Goal: Information Seeking & Learning: Learn about a topic

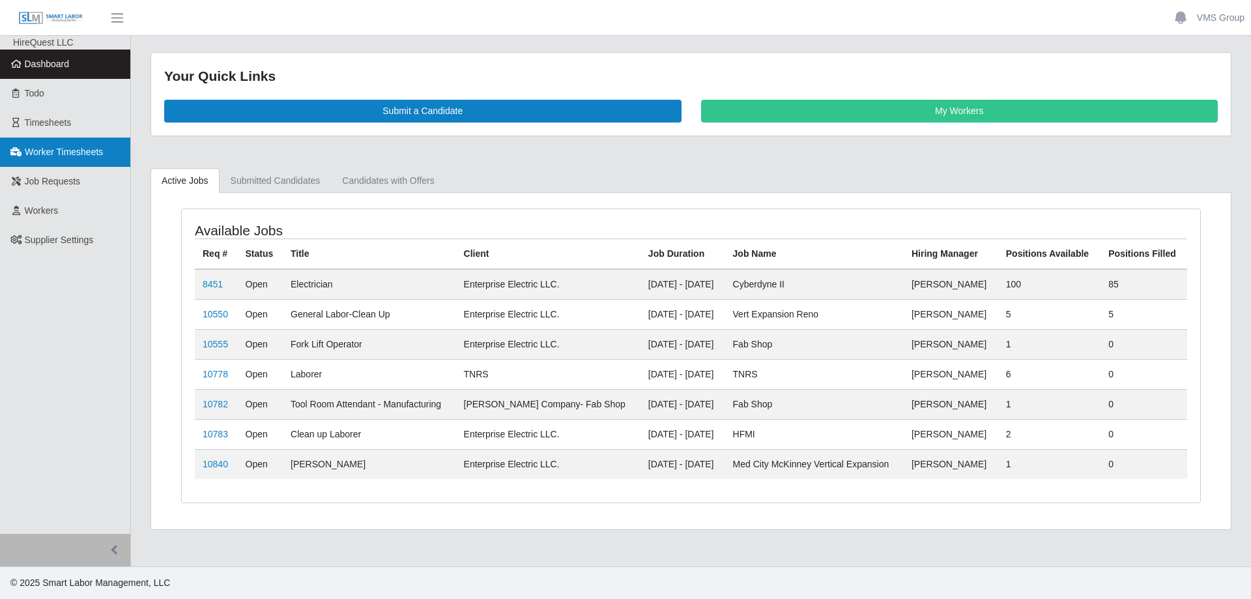
click at [49, 155] on span "Worker Timesheets" at bounding box center [64, 152] width 78 height 10
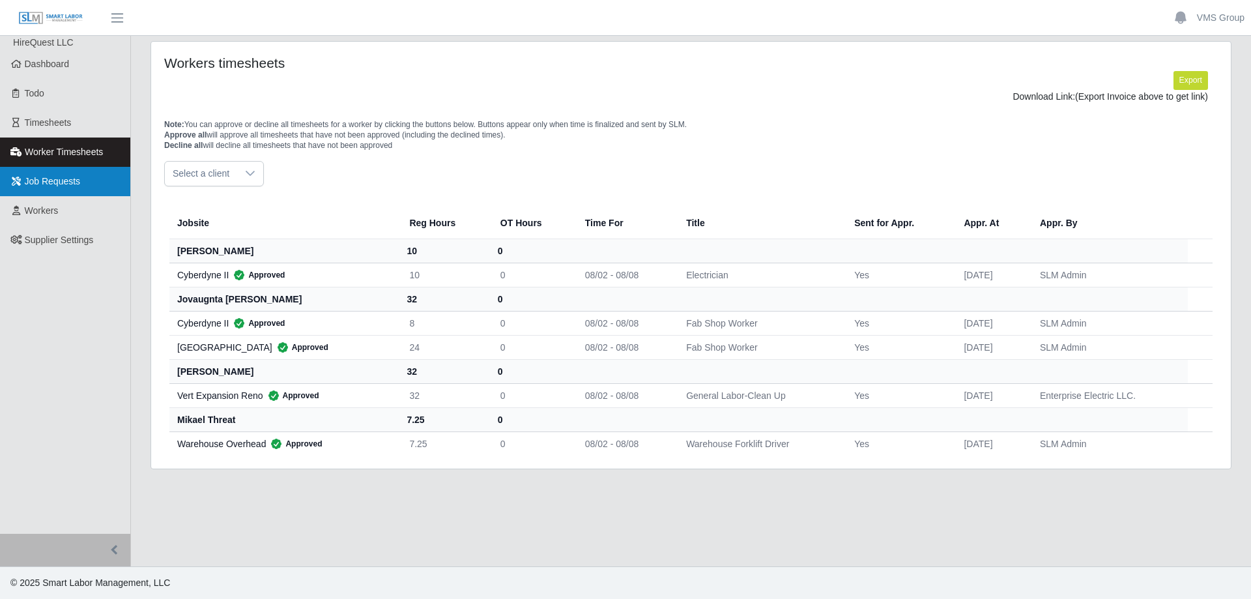
click at [67, 184] on span "Job Requests" at bounding box center [53, 181] width 56 height 10
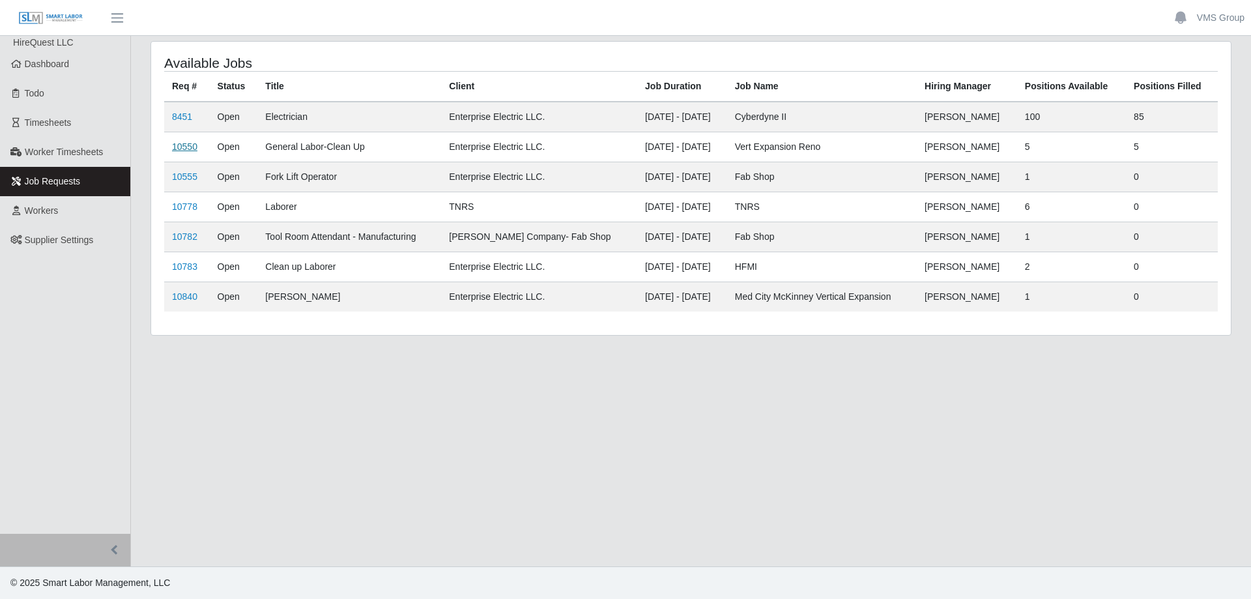
click at [186, 149] on link "10550" at bounding box center [184, 146] width 25 height 10
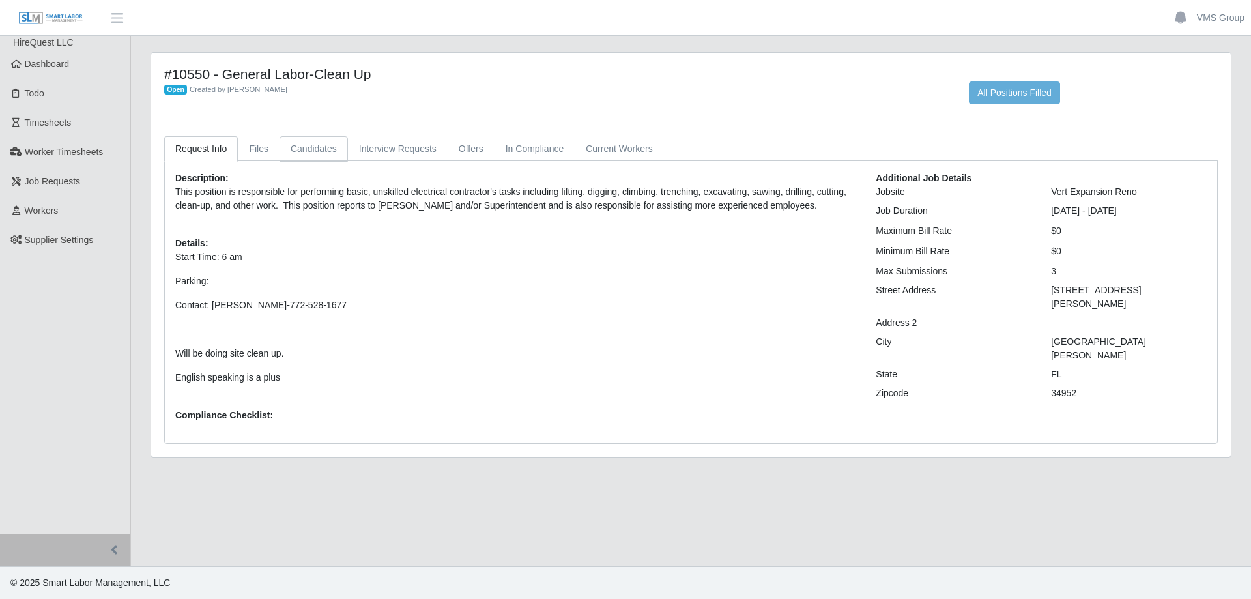
click at [312, 148] on link "Candidates" at bounding box center [314, 148] width 68 height 25
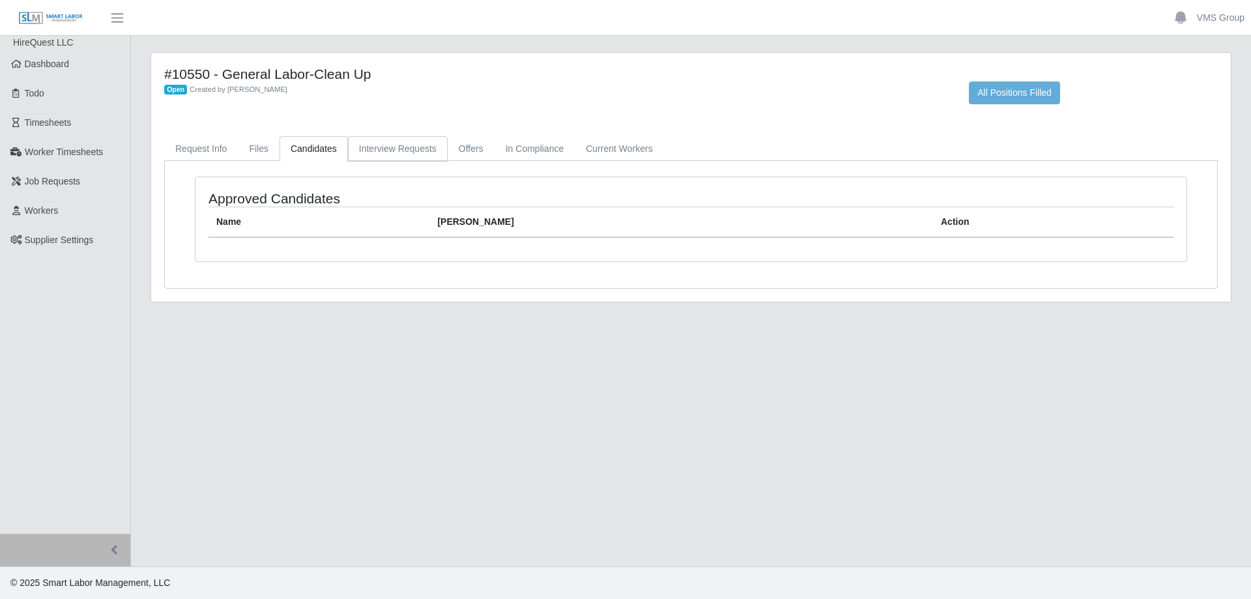
click at [396, 149] on link "Interview Requests" at bounding box center [398, 148] width 100 height 25
click at [470, 149] on link "Offers" at bounding box center [471, 148] width 47 height 25
click at [515, 149] on link "In Compliance" at bounding box center [535, 148] width 81 height 25
click at [630, 153] on link "Current Workers" at bounding box center [619, 148] width 89 height 25
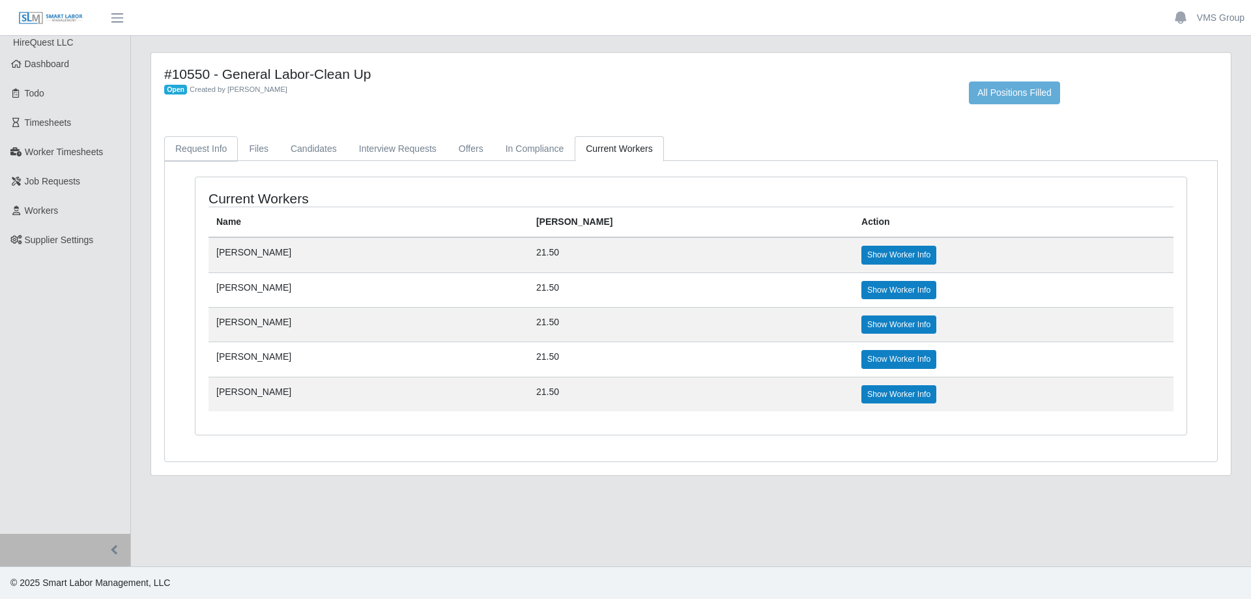
click at [188, 157] on link "Request Info" at bounding box center [201, 148] width 74 height 25
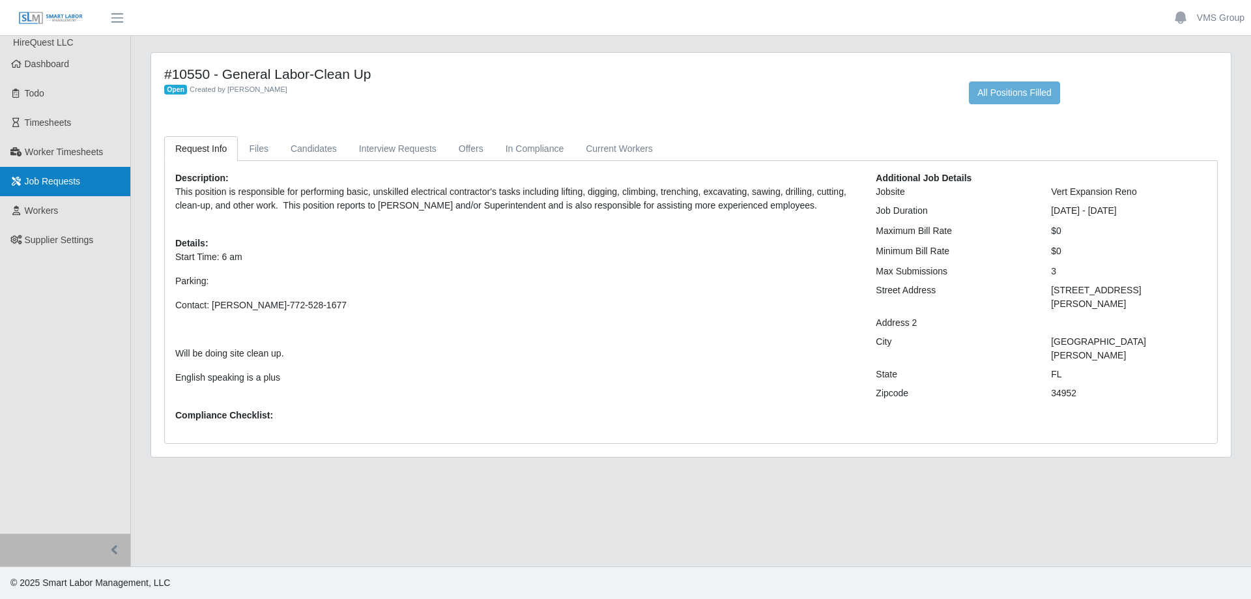
click at [55, 189] on link "Job Requests" at bounding box center [65, 181] width 130 height 29
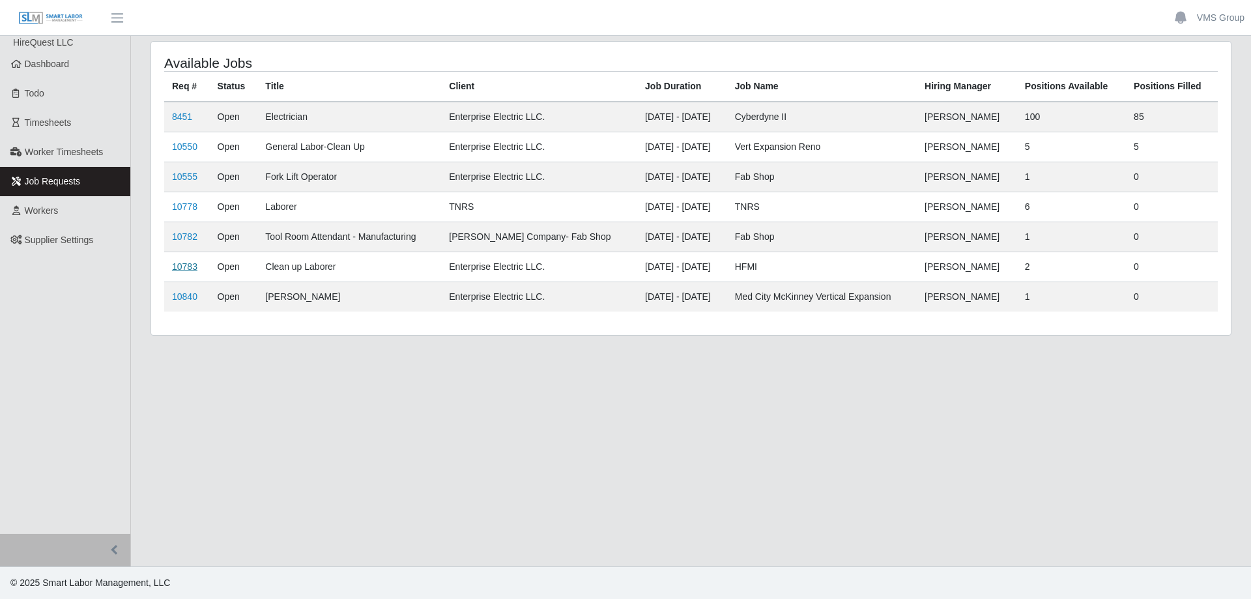
click at [186, 264] on link "10783" at bounding box center [184, 266] width 25 height 10
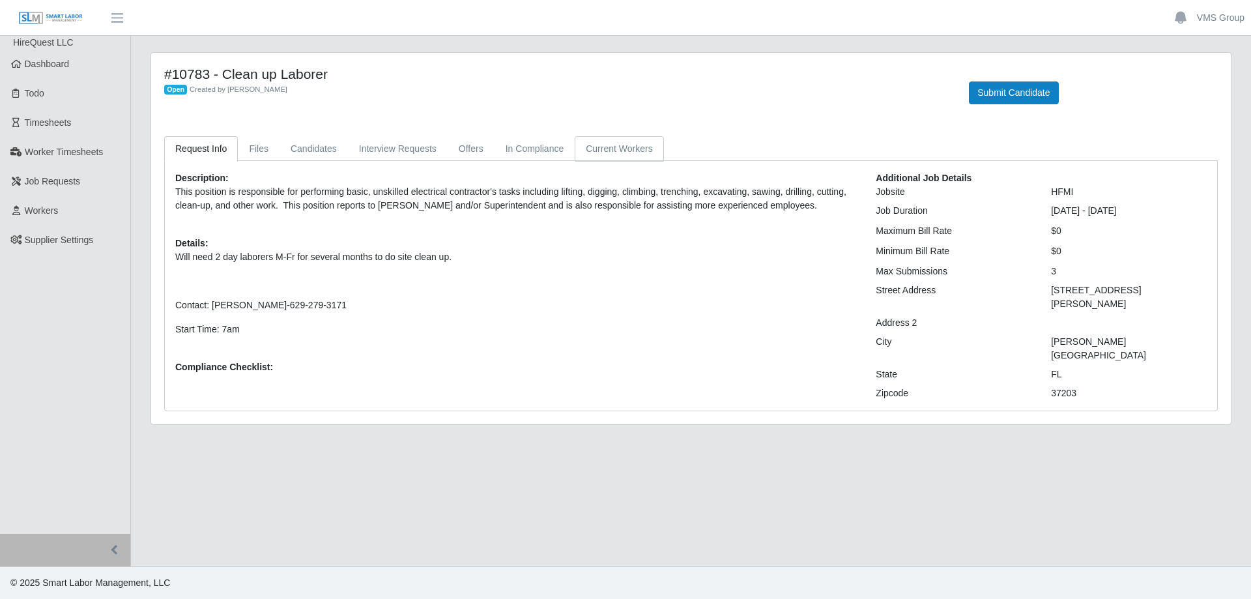
click at [584, 153] on link "Current Workers" at bounding box center [619, 148] width 89 height 25
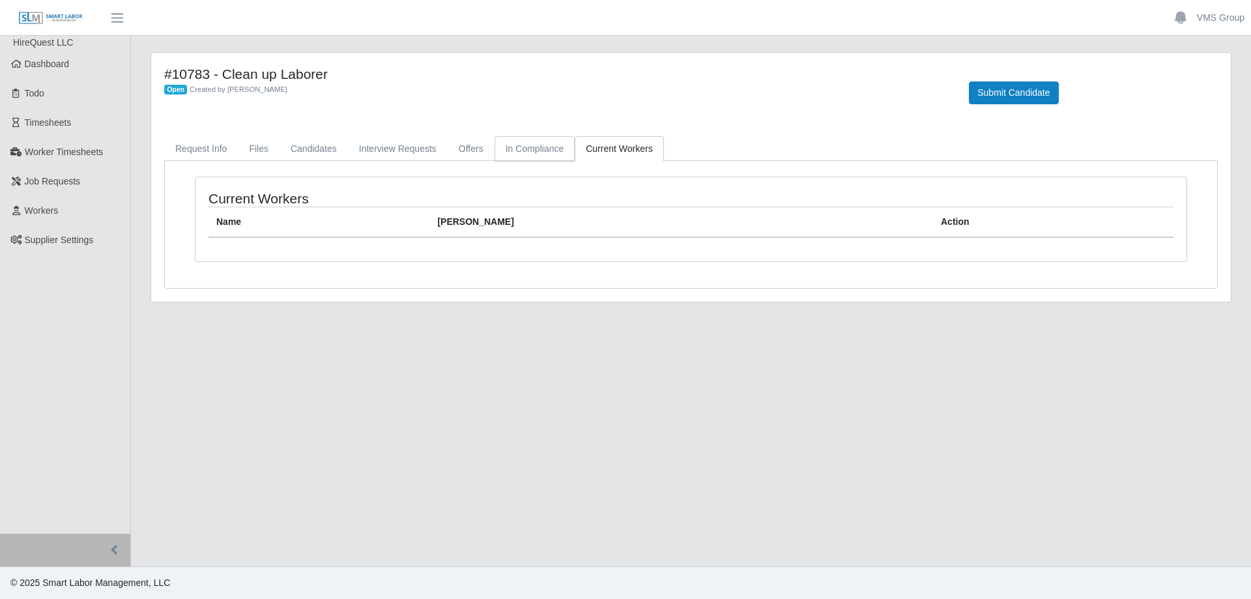
click at [521, 153] on link "In Compliance" at bounding box center [535, 148] width 81 height 25
click at [448, 153] on link "Offers" at bounding box center [471, 148] width 47 height 25
click at [377, 150] on link "Interview Requests" at bounding box center [398, 148] width 100 height 25
click at [314, 151] on link "Candidates" at bounding box center [314, 148] width 68 height 25
click at [239, 146] on link "Files" at bounding box center [259, 148] width 42 height 25
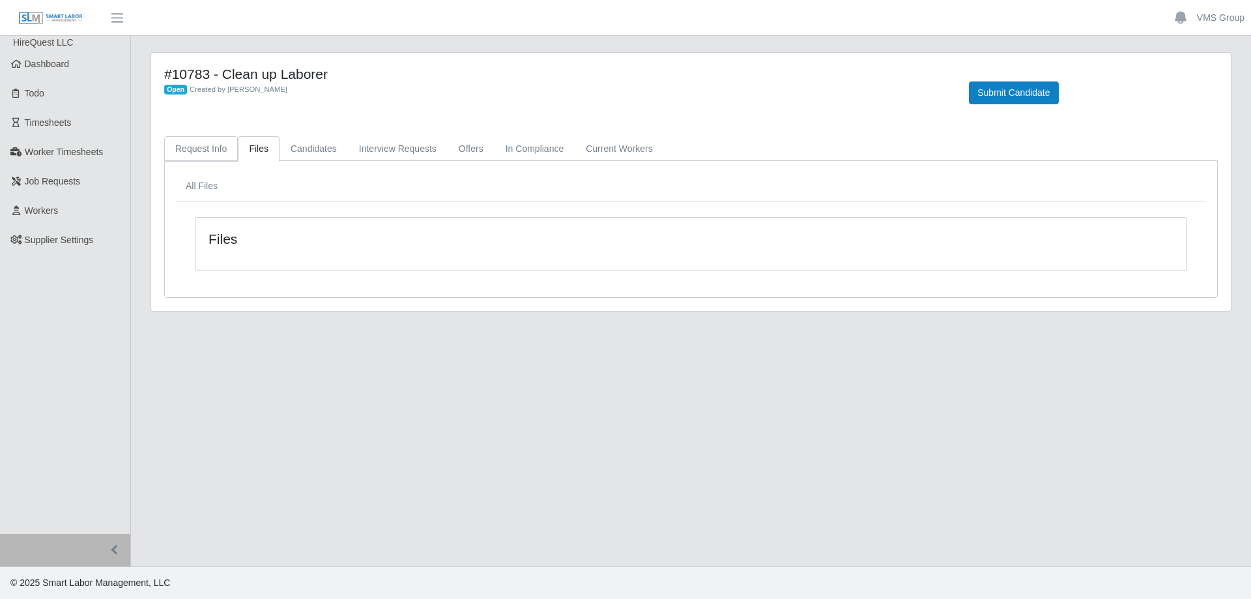
click at [202, 146] on link "Request Info" at bounding box center [201, 148] width 74 height 25
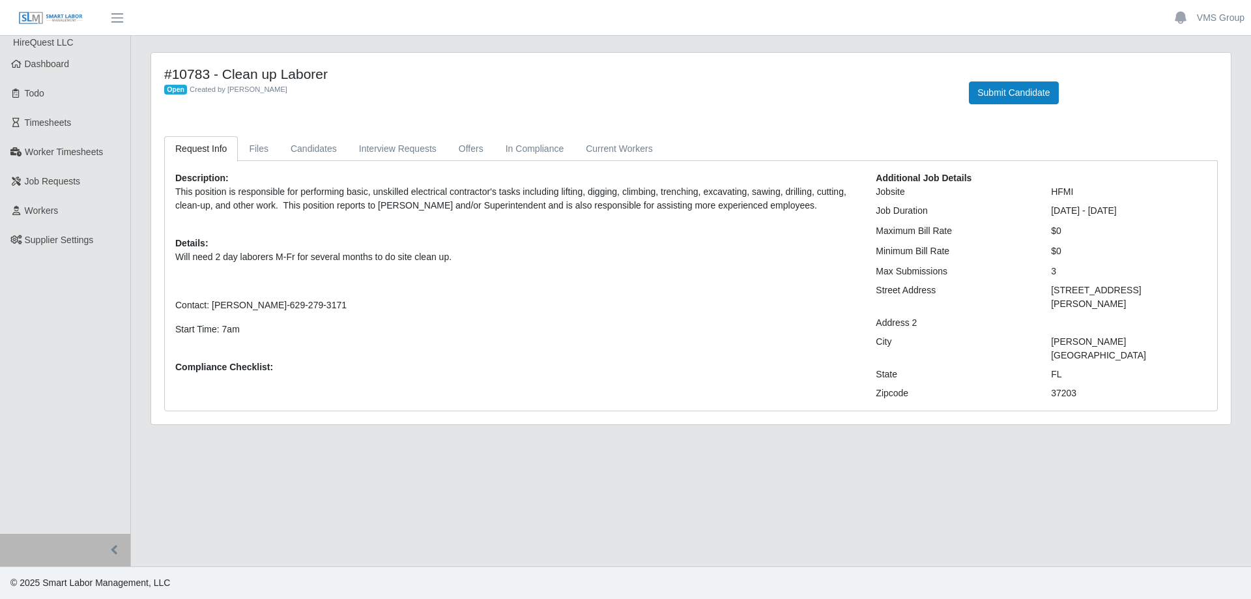
drag, startPoint x: 634, startPoint y: 357, endPoint x: 624, endPoint y: 356, distance: 9.8
click at [632, 357] on div "Description: This position is responsible for performing basic, unskilled elect…" at bounding box center [516, 285] width 701 height 229
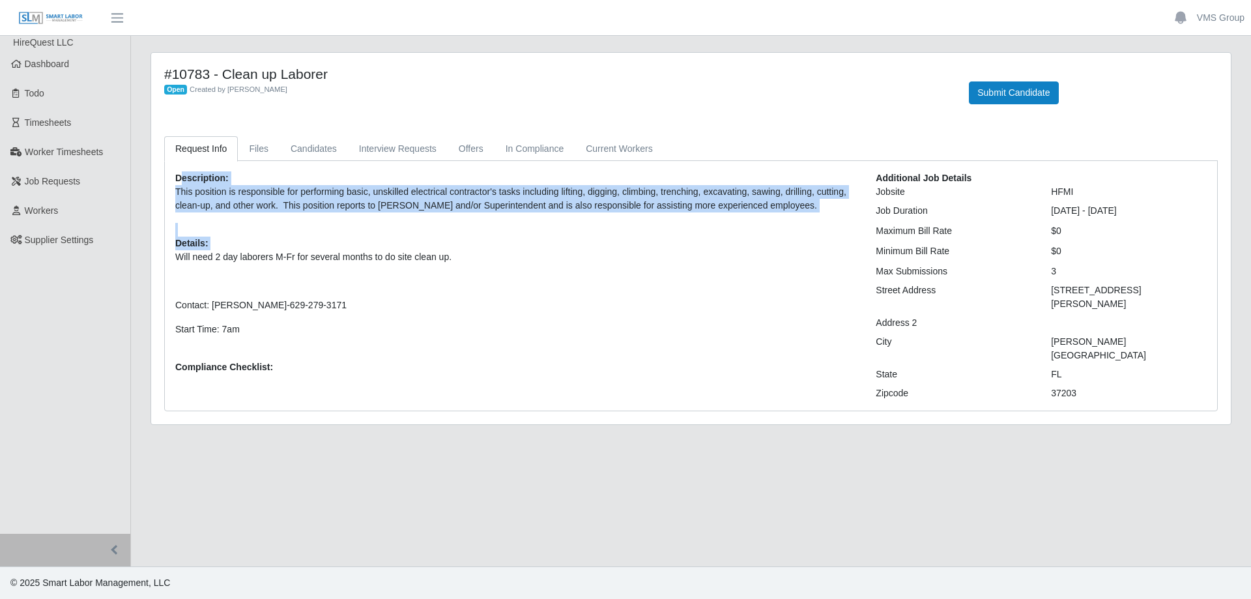
drag, startPoint x: 283, startPoint y: 357, endPoint x: 198, endPoint y: 204, distance: 174.5
click at [182, 171] on div "Description: This position is responsible for performing basic, unskilled elect…" at bounding box center [516, 285] width 701 height 229
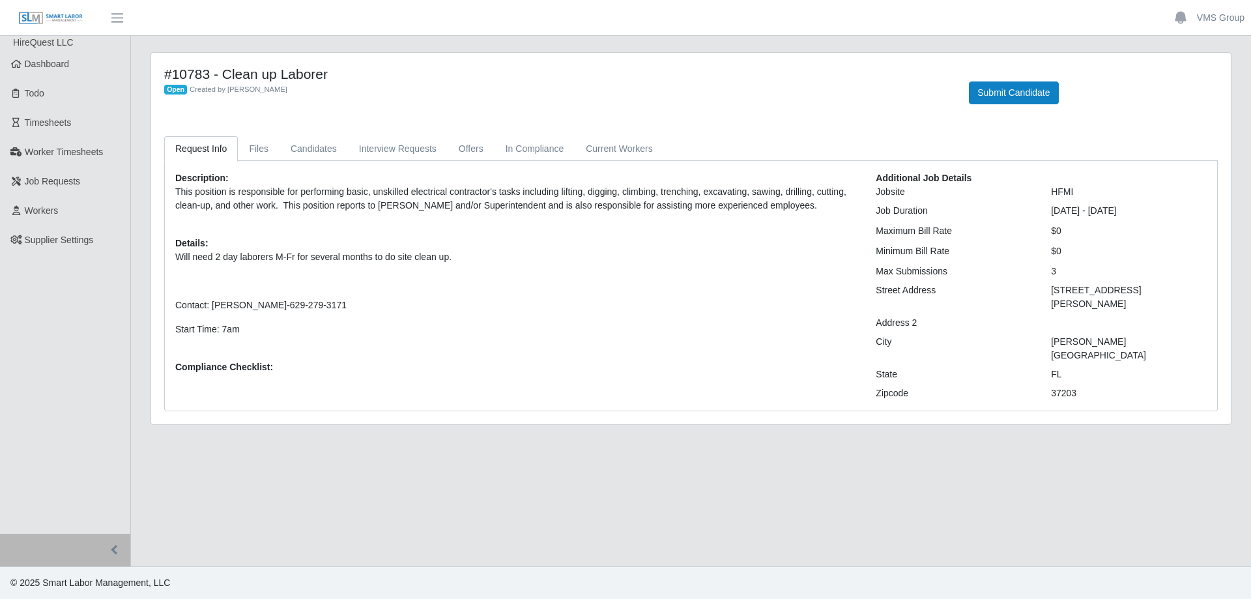
drag, startPoint x: 580, startPoint y: 408, endPoint x: 565, endPoint y: 400, distance: 17.2
click at [565, 400] on div "#10783 - Clean up Laborer Open Created by [PERSON_NAME] Submit Candidate Reques…" at bounding box center [691, 246] width 1101 height 388
